Goal: Task Accomplishment & Management: Complete application form

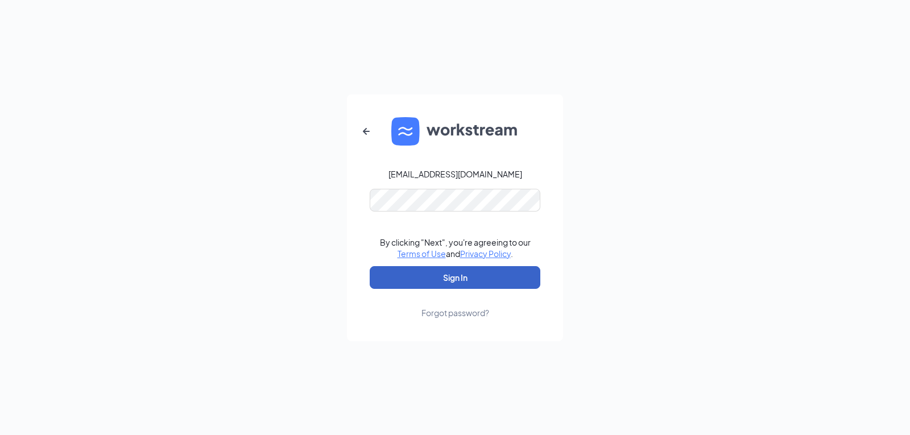
click at [451, 277] on button "Sign In" at bounding box center [455, 277] width 171 height 23
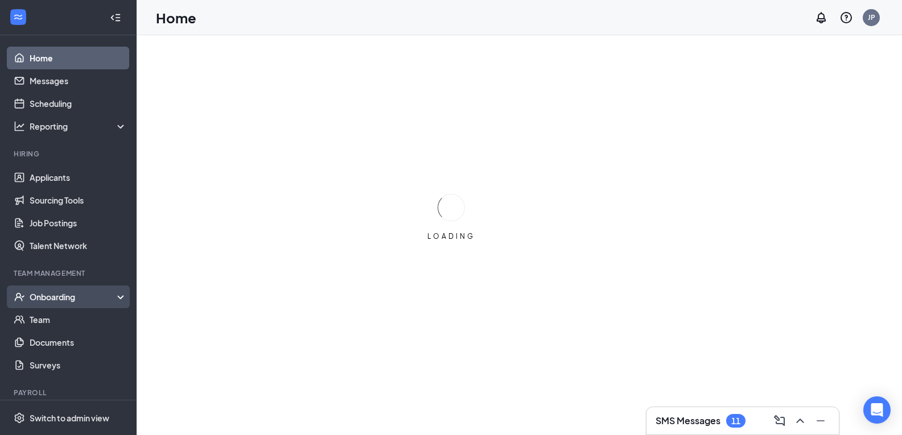
click at [53, 300] on div "Onboarding" at bounding box center [74, 296] width 88 height 11
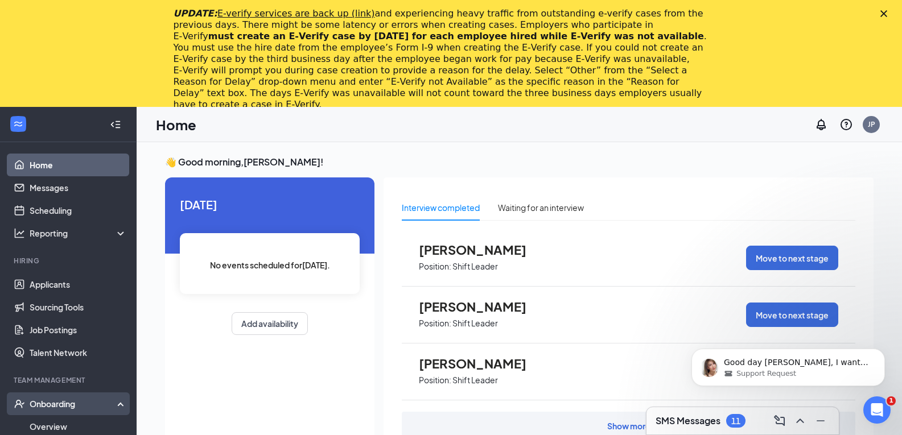
click at [51, 404] on div "Onboarding" at bounding box center [74, 403] width 88 height 11
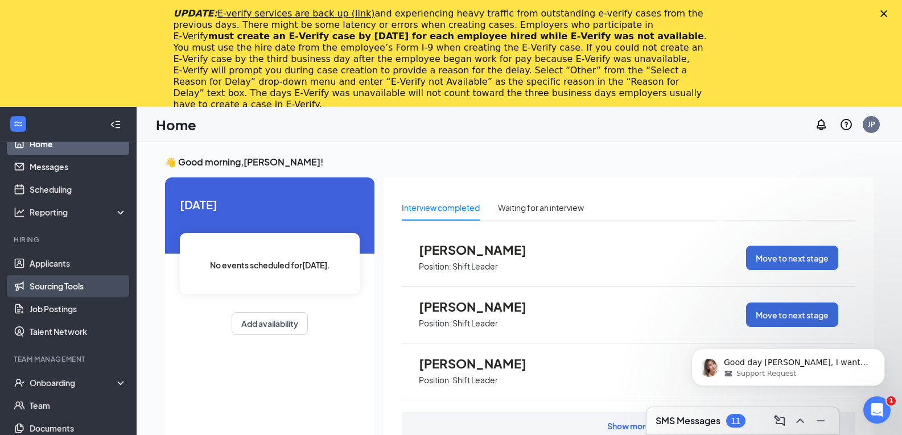
scroll to position [32, 0]
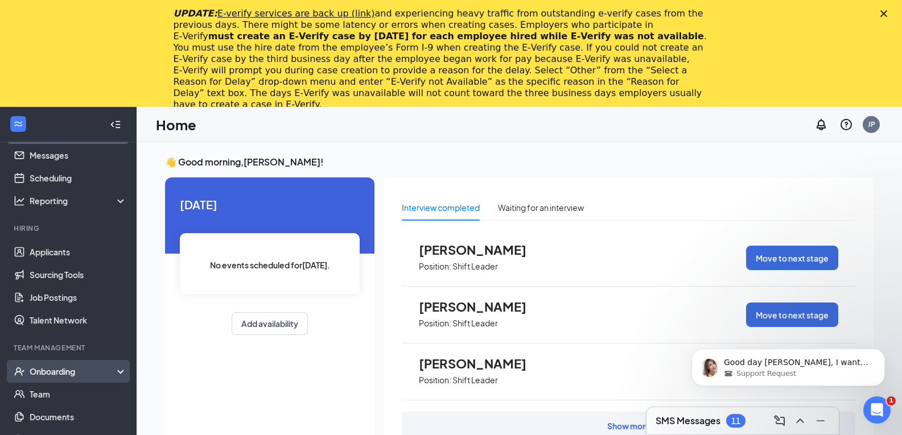
click at [68, 374] on div "Onboarding" at bounding box center [74, 371] width 88 height 11
click at [62, 399] on link "Overview" at bounding box center [78, 394] width 97 height 23
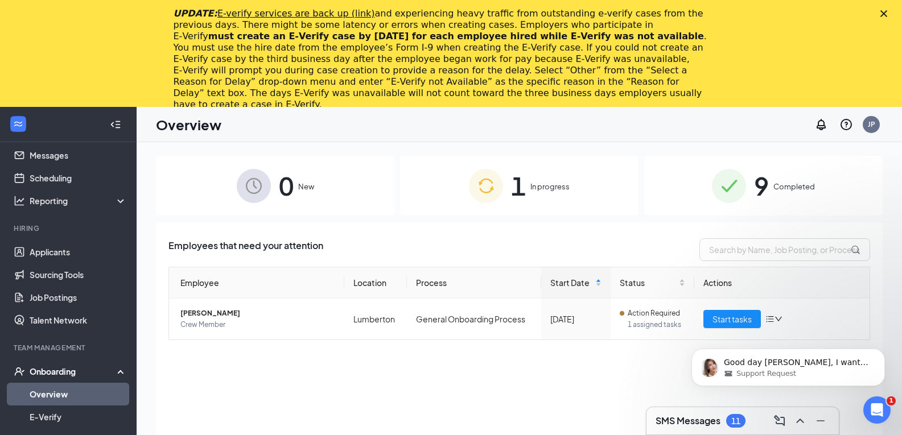
click at [744, 320] on div "Good day [PERSON_NAME], I wanted to follow up regarding our recent chat to see …" at bounding box center [787, 315] width 209 height 142
click at [725, 317] on div "Good day [PERSON_NAME], I wanted to follow up regarding our recent chat to see …" at bounding box center [787, 315] width 209 height 142
click at [887, 14] on polygon "Close" at bounding box center [883, 13] width 7 height 7
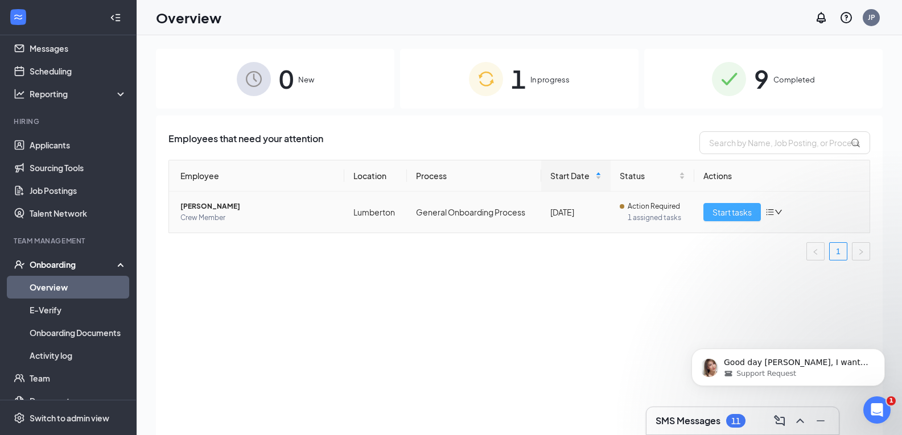
click at [734, 214] on span "Start tasks" at bounding box center [731, 212] width 39 height 13
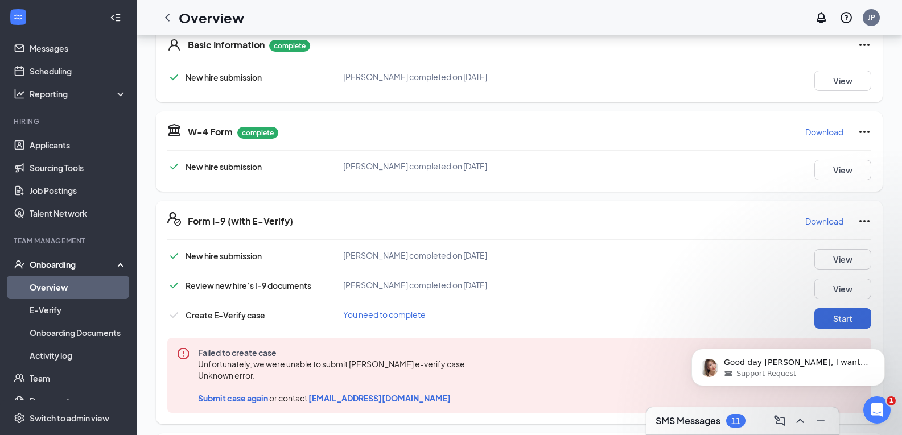
scroll to position [284, 0]
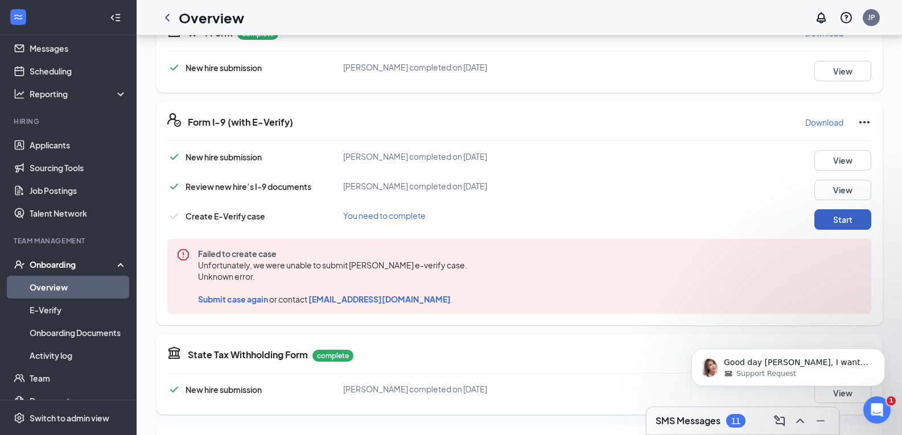
click at [835, 221] on button "Start" at bounding box center [842, 219] width 57 height 20
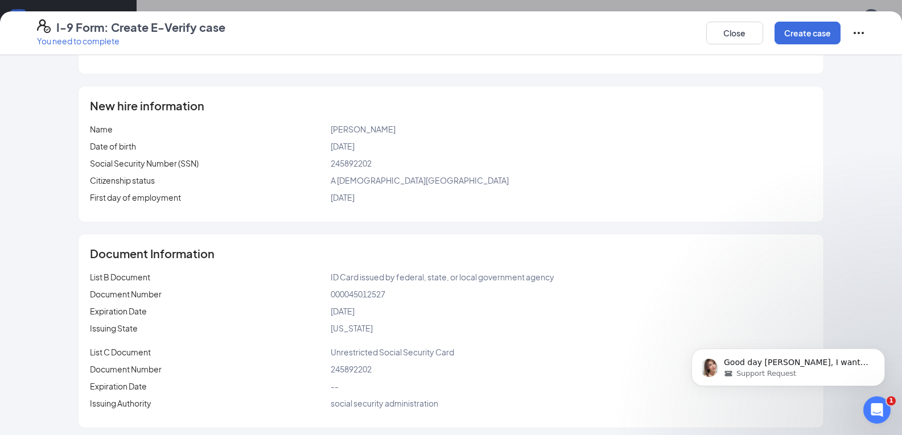
scroll to position [110, 0]
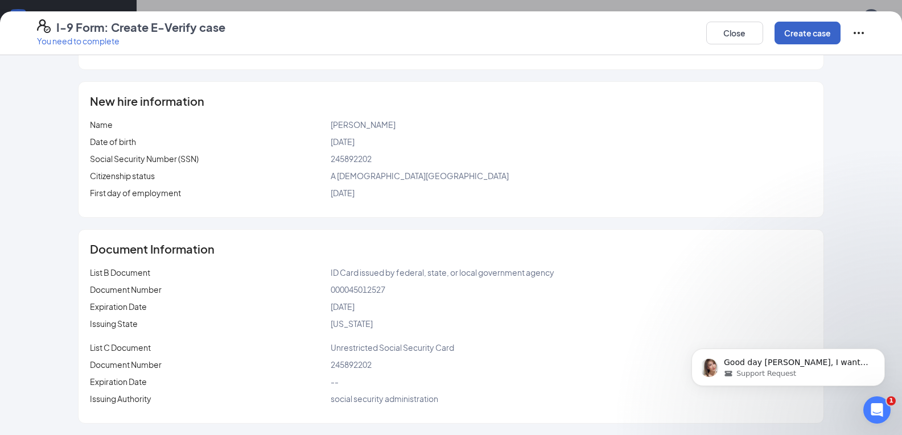
click at [813, 36] on button "Create case" at bounding box center [807, 33] width 66 height 23
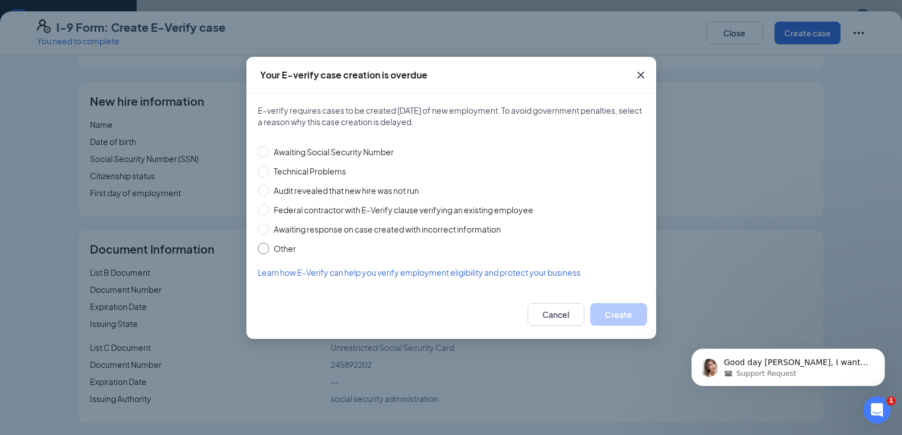
click at [263, 245] on input "Other" at bounding box center [263, 248] width 11 height 11
radio input "true"
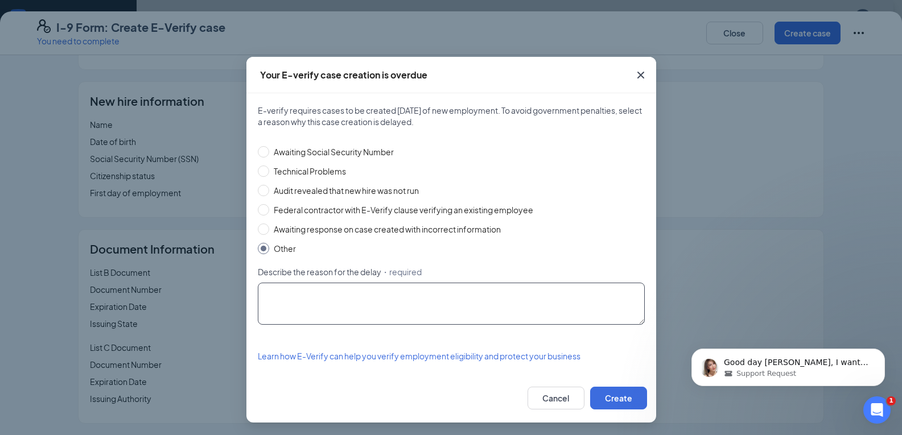
click at [290, 305] on textarea "Describe the reason for the delay ・required" at bounding box center [451, 304] width 387 height 42
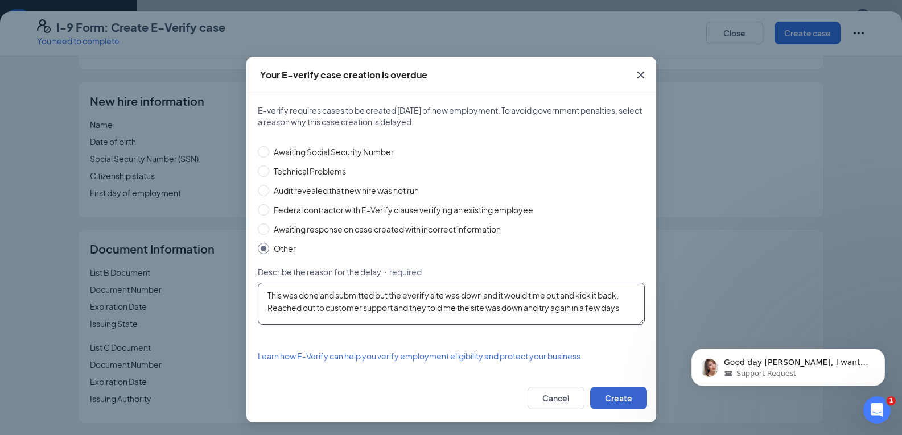
type textarea "This was done and submitted but the everify site was down and it would time out…"
click at [617, 391] on button "Create" at bounding box center [618, 398] width 57 height 23
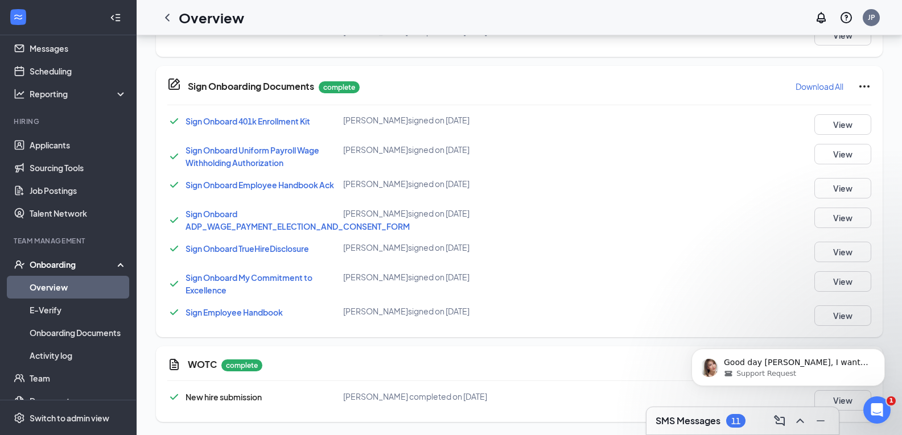
scroll to position [626, 0]
click at [46, 267] on div "Onboarding" at bounding box center [74, 264] width 88 height 11
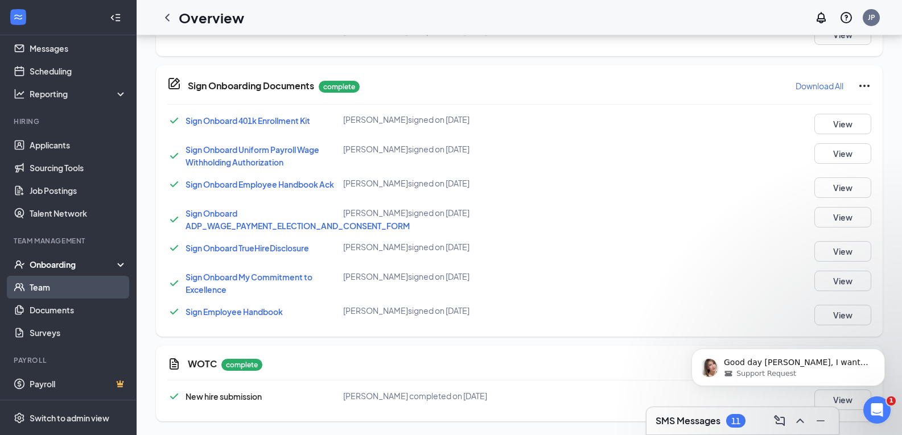
click at [51, 286] on link "Team" at bounding box center [78, 287] width 97 height 23
